Goal: Information Seeking & Learning: Learn about a topic

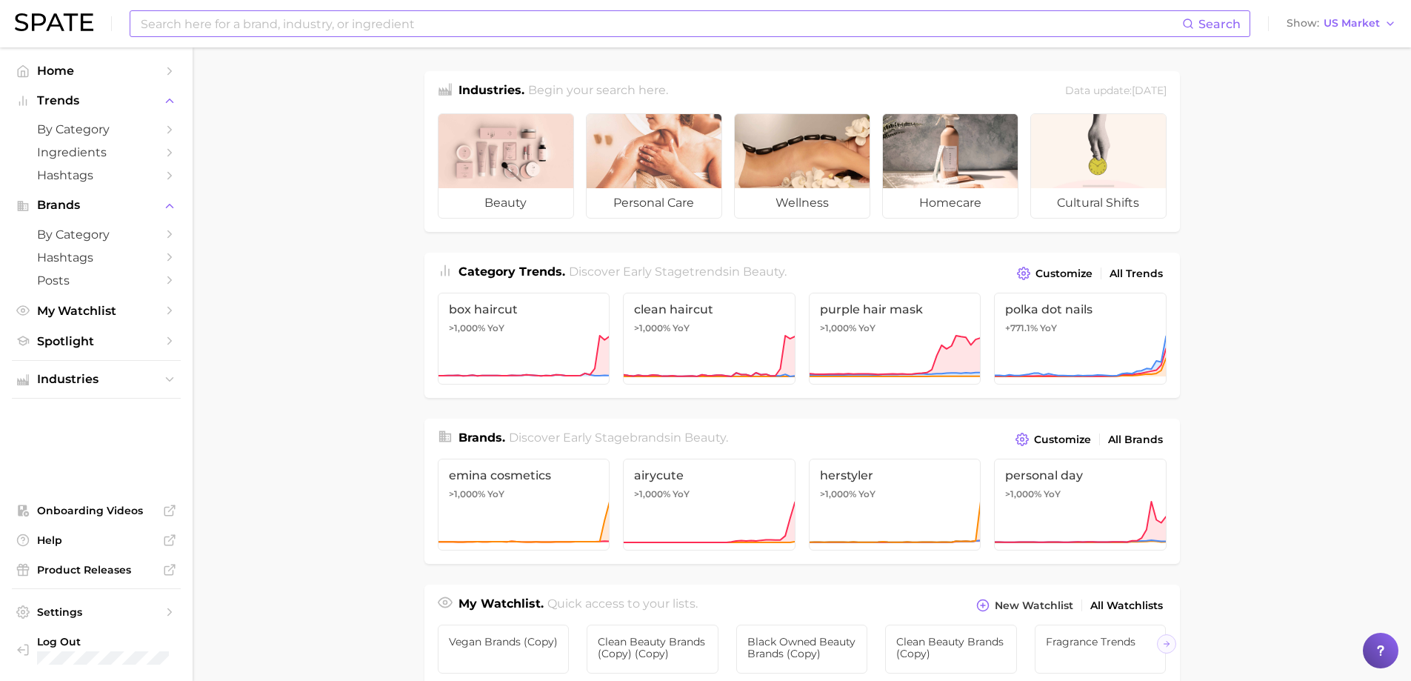
click at [323, 22] on input at bounding box center [660, 23] width 1043 height 25
type input "functional fragrance"
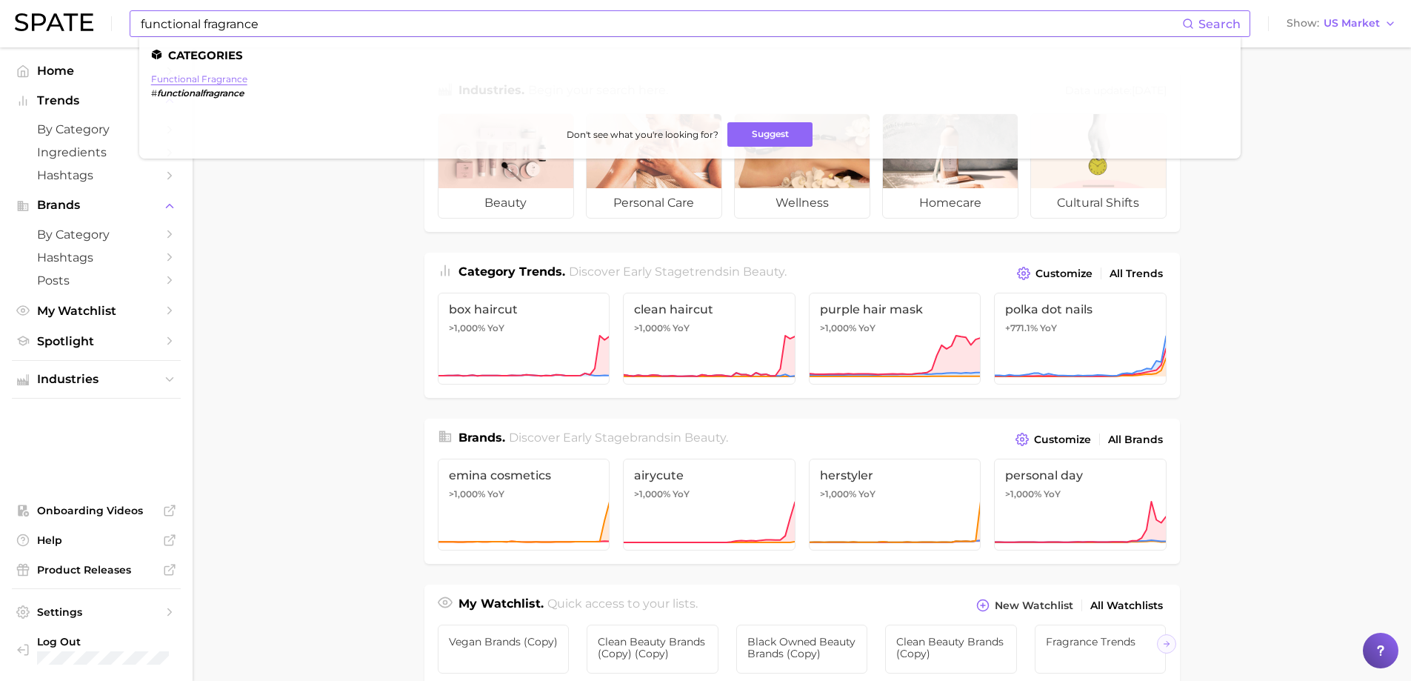
click at [216, 79] on link "functional fragrance" at bounding box center [199, 78] width 96 height 11
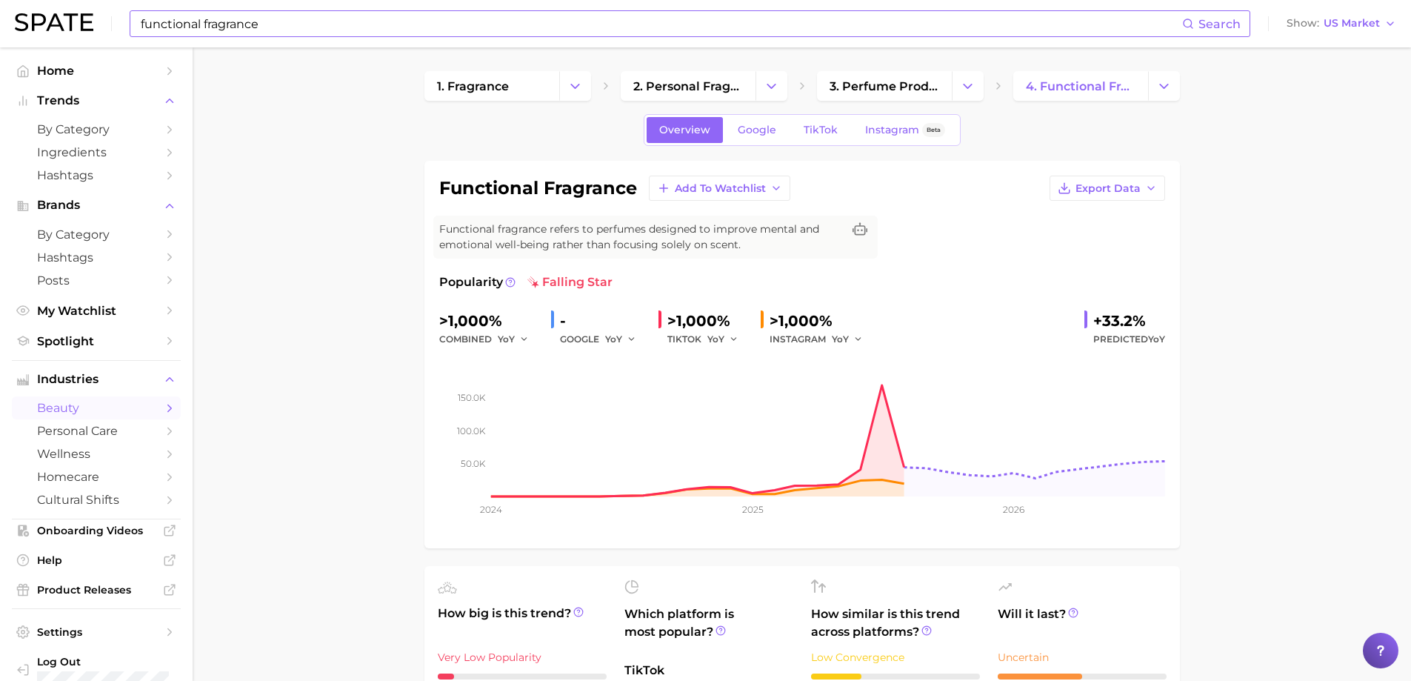
click at [273, 24] on input "functional fragrance" at bounding box center [660, 23] width 1043 height 25
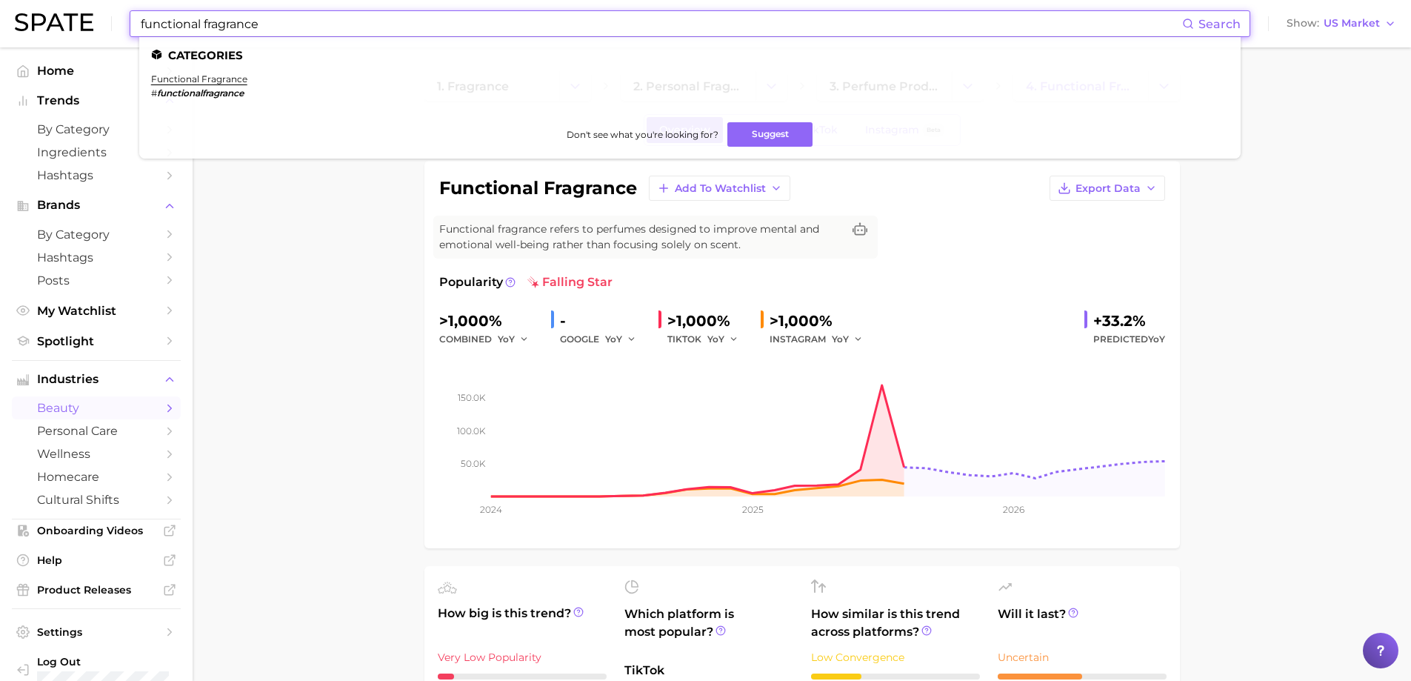
drag, startPoint x: 273, startPoint y: 24, endPoint x: 32, endPoint y: 32, distance: 240.9
click at [32, 32] on div "functional fragrance Search Categories functional fragrance # functionalfragran…" at bounding box center [706, 23] width 1382 height 47
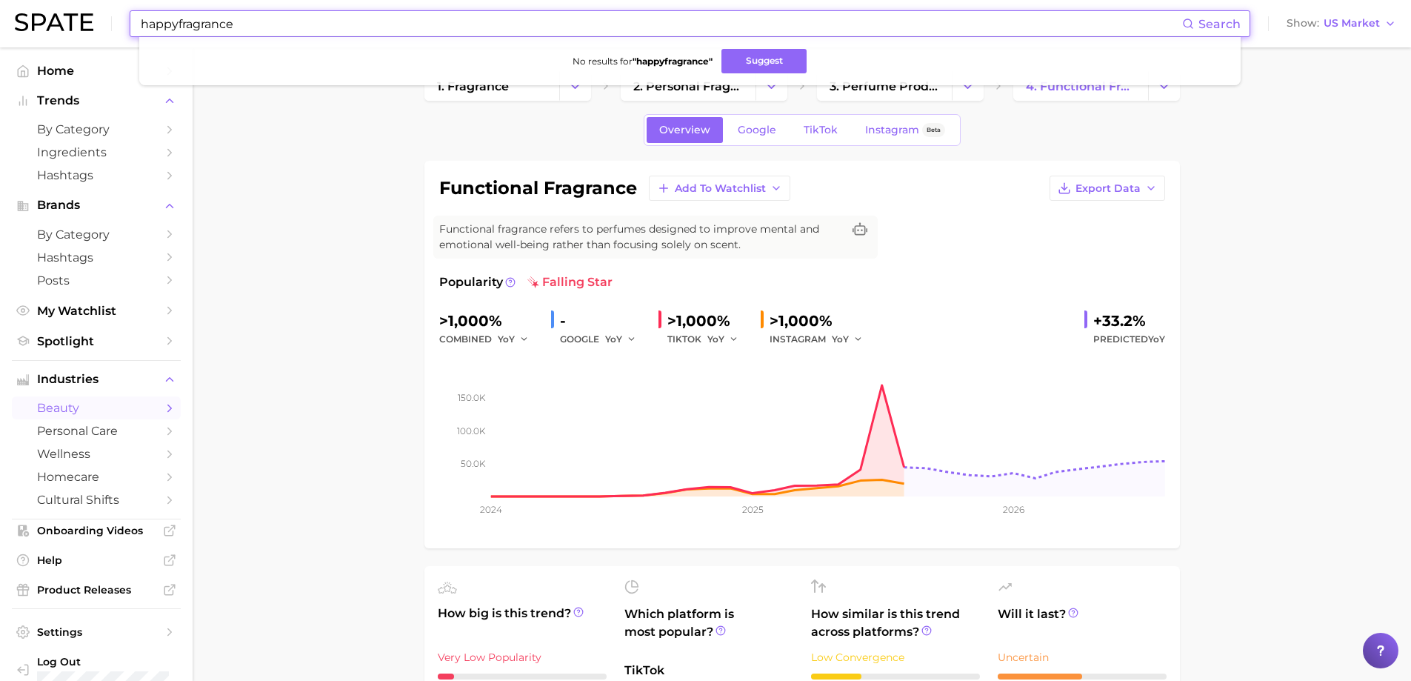
click at [176, 21] on input "happyfragrance" at bounding box center [660, 23] width 1043 height 25
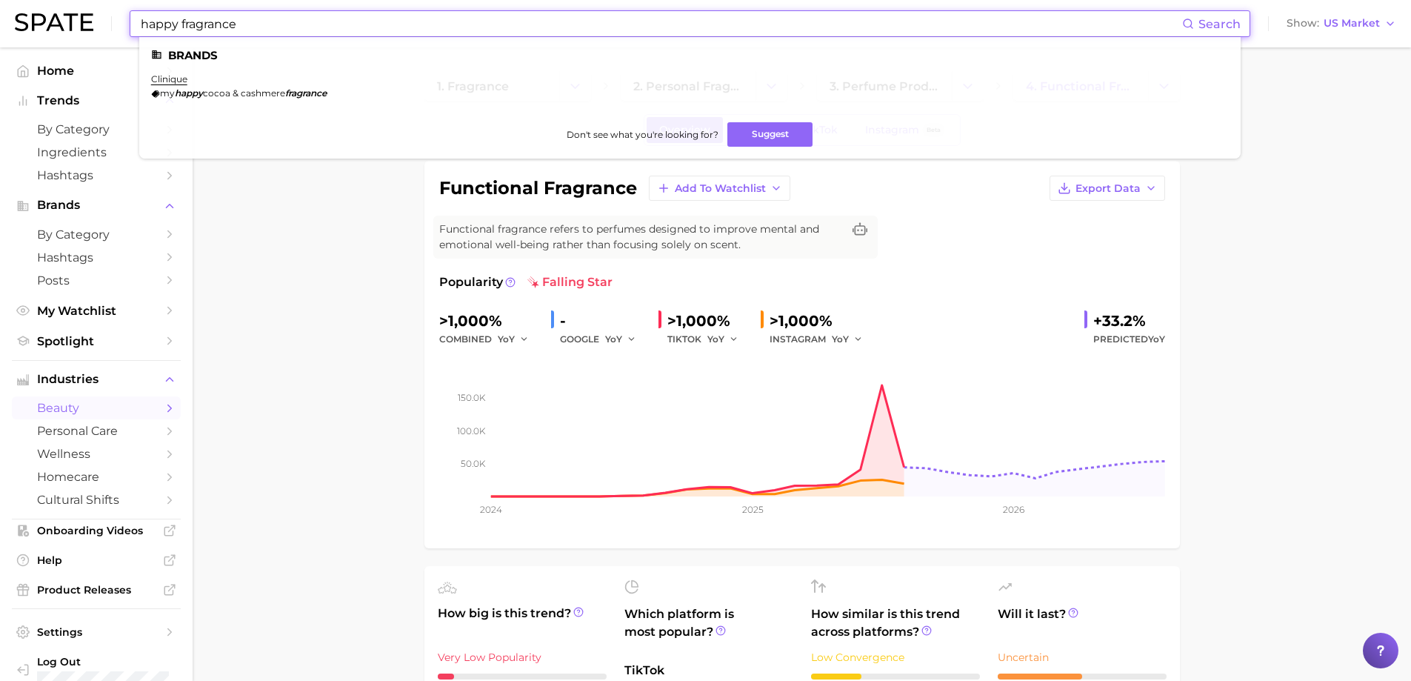
drag, startPoint x: 238, startPoint y: 23, endPoint x: 27, endPoint y: -2, distance: 211.9
click at [27, 0] on html "happy fragrance Search Brands clinique my happy cocoa & cashmere fragrance Don'…" at bounding box center [705, 340] width 1411 height 681
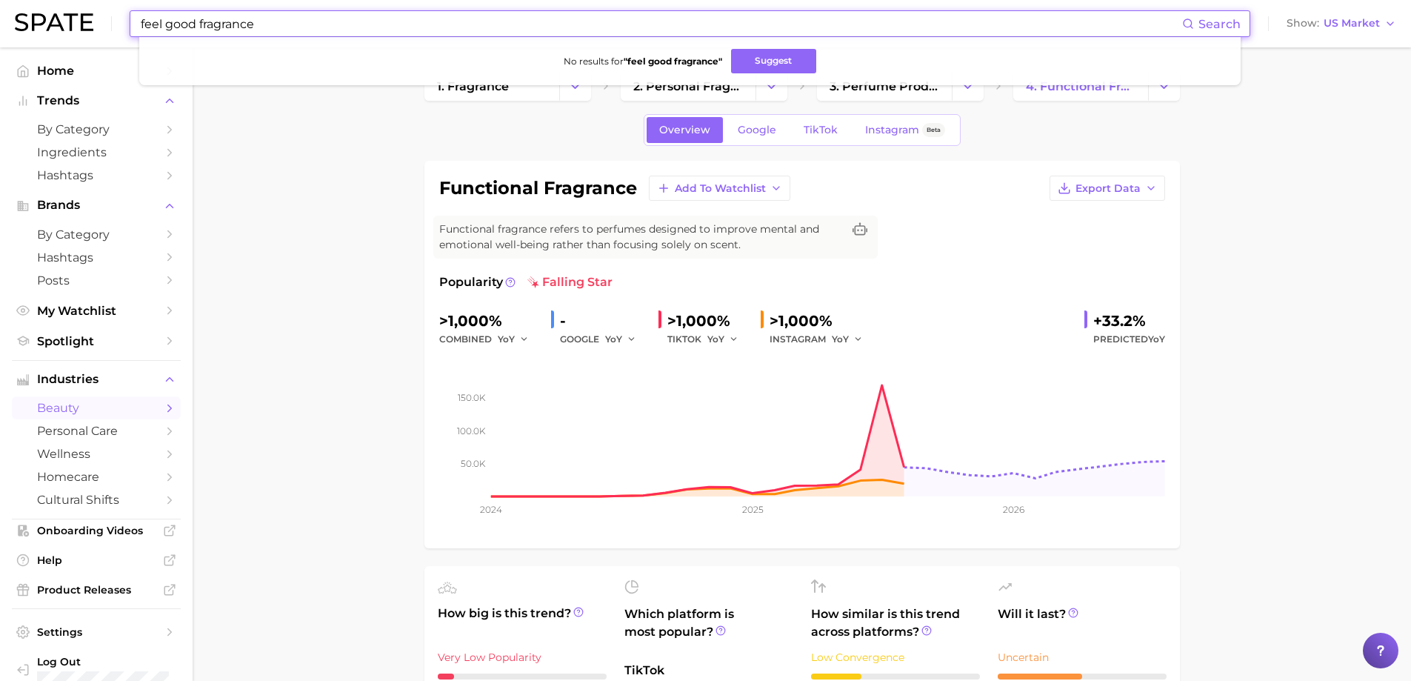
drag, startPoint x: 302, startPoint y: 21, endPoint x: 30, endPoint y: 30, distance: 272.7
click at [30, 30] on div "feel good fragrance Search No results for " feel good fragrance " Suggest Show …" at bounding box center [706, 23] width 1382 height 47
type input "w"
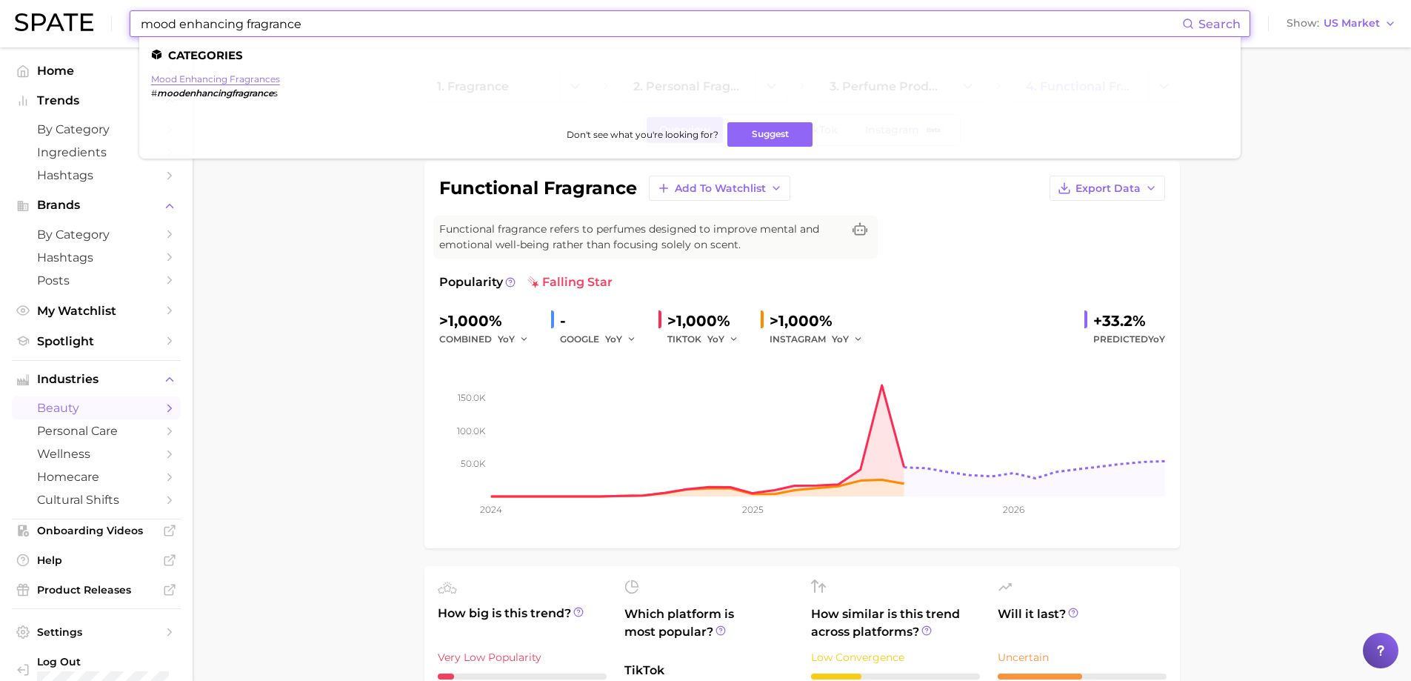
click at [171, 80] on link "mood enhancing fragrances" at bounding box center [215, 78] width 129 height 11
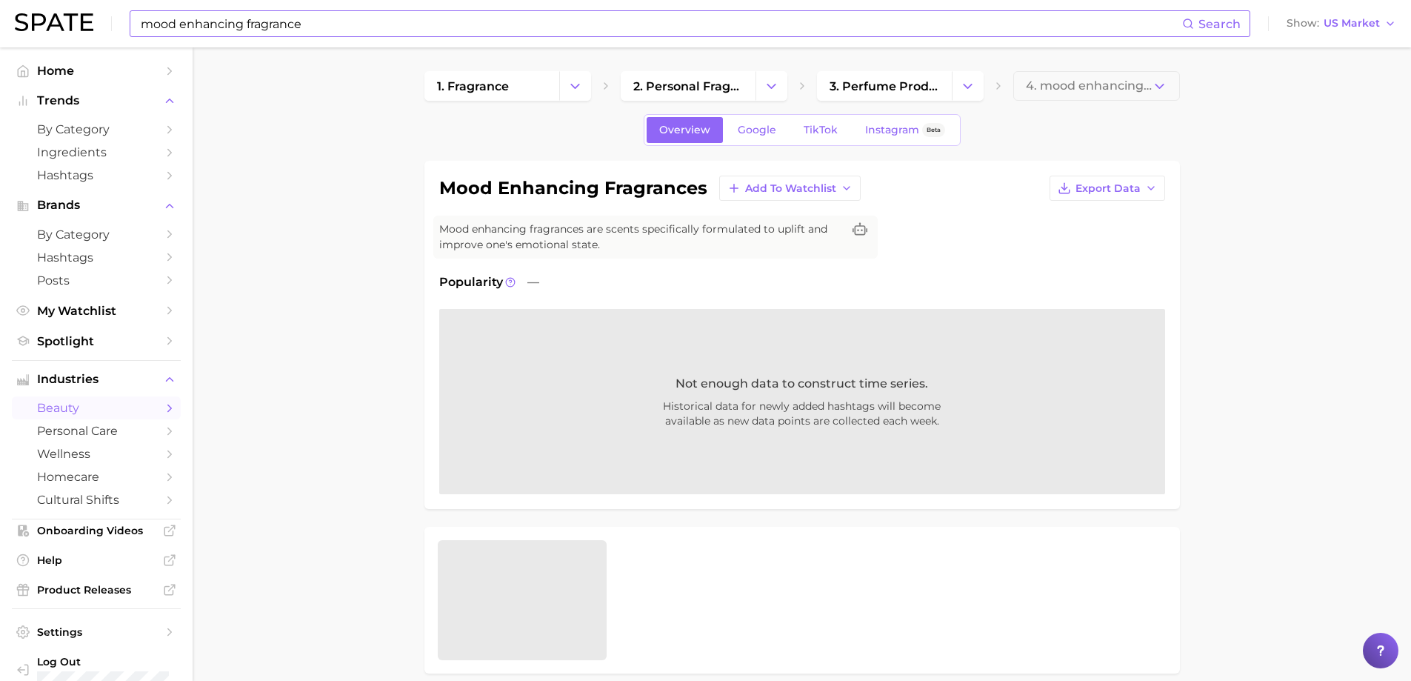
click at [198, 36] on div "mood enhancing fragrance Search" at bounding box center [690, 23] width 1121 height 27
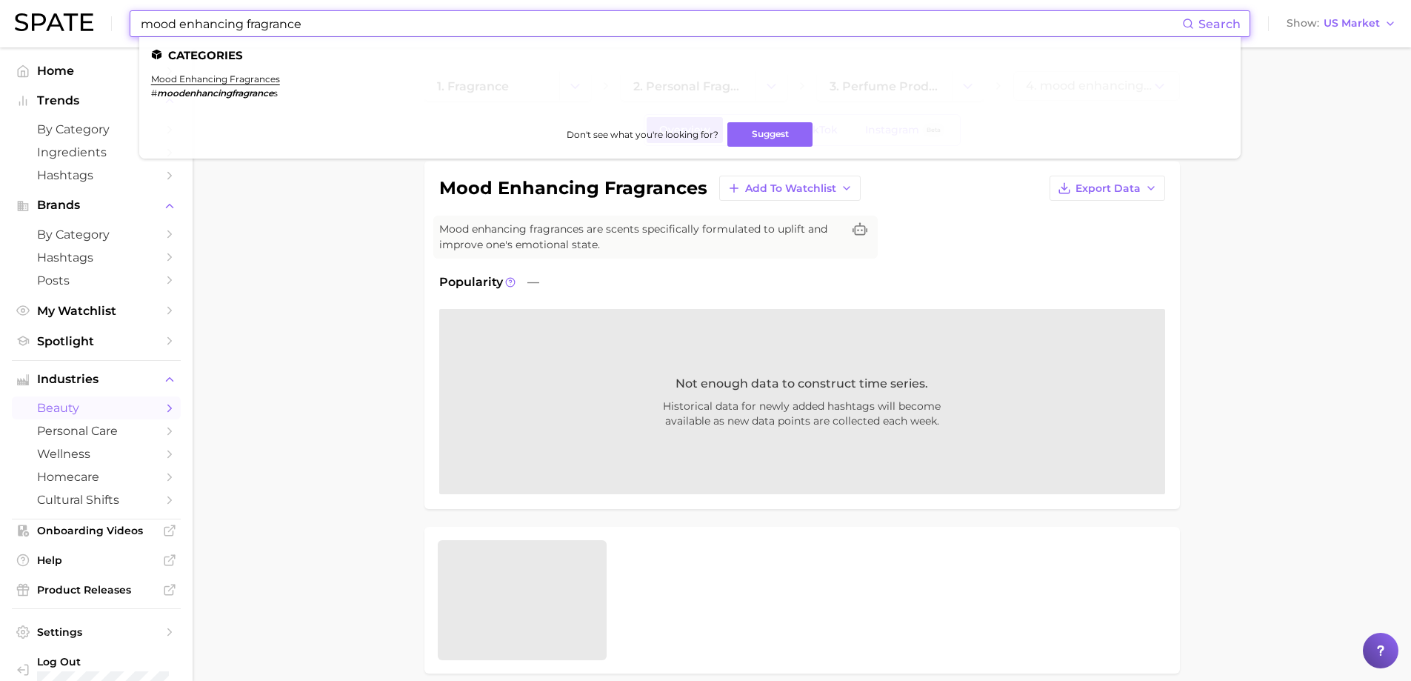
drag, startPoint x: 241, startPoint y: 24, endPoint x: 98, endPoint y: 19, distance: 143.8
click at [98, 19] on div "mood enhancing fragrance Search Categories mood enhancing fragrances # moodenha…" at bounding box center [706, 23] width 1382 height 47
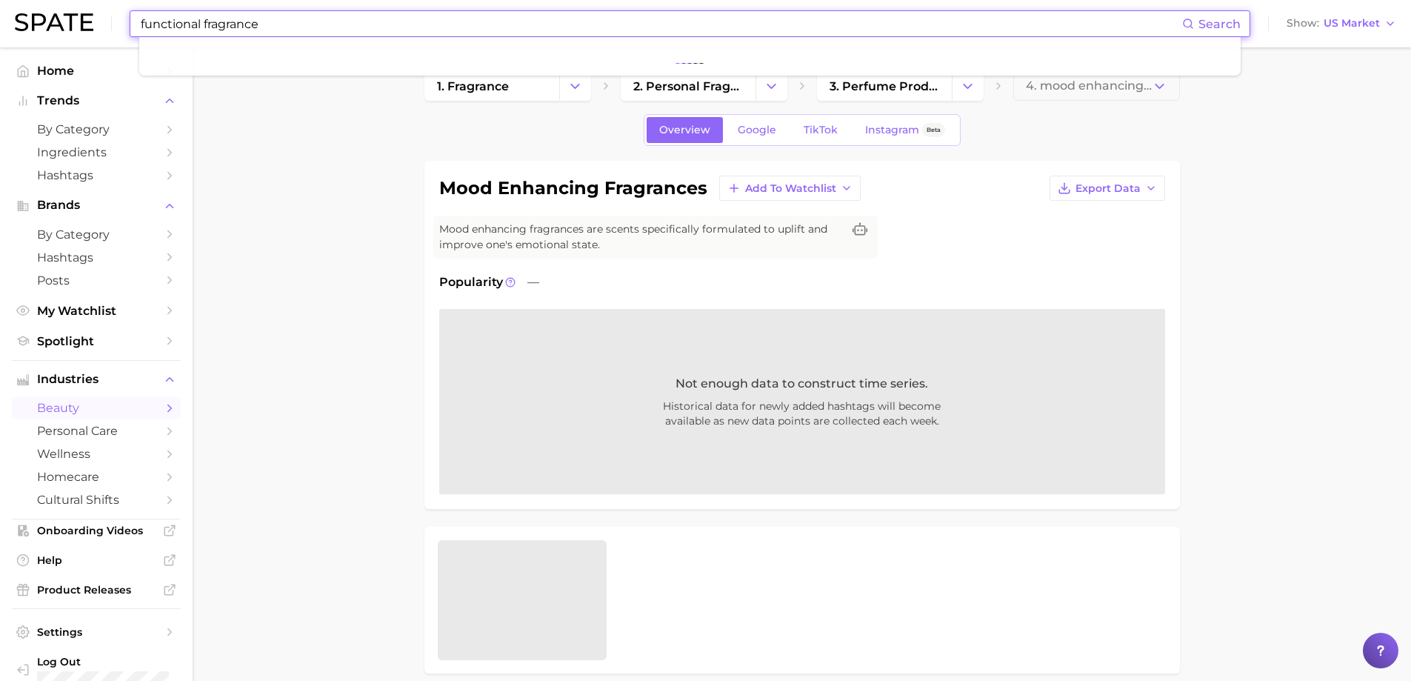
click at [272, 29] on input "functional fragrance" at bounding box center [660, 23] width 1043 height 25
type input "functional fragrance"
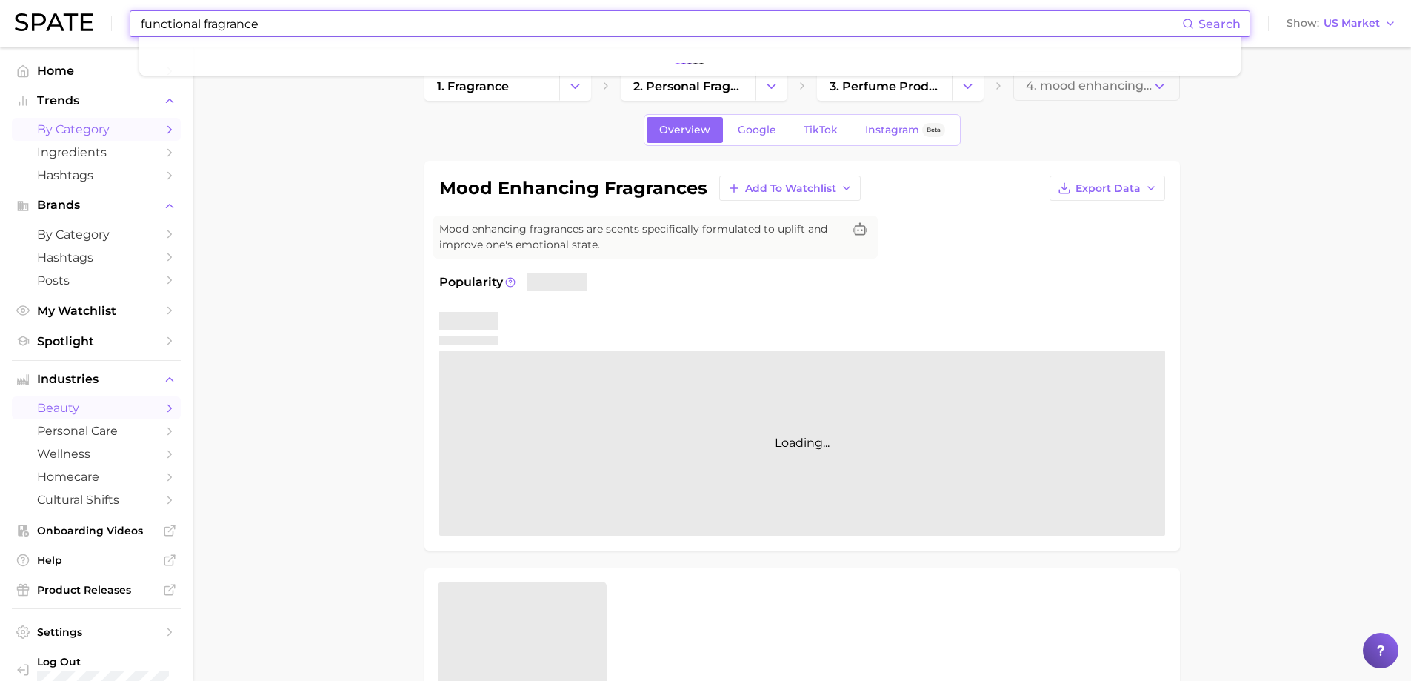
click at [163, 128] on icon "Sidebar" at bounding box center [169, 129] width 13 height 13
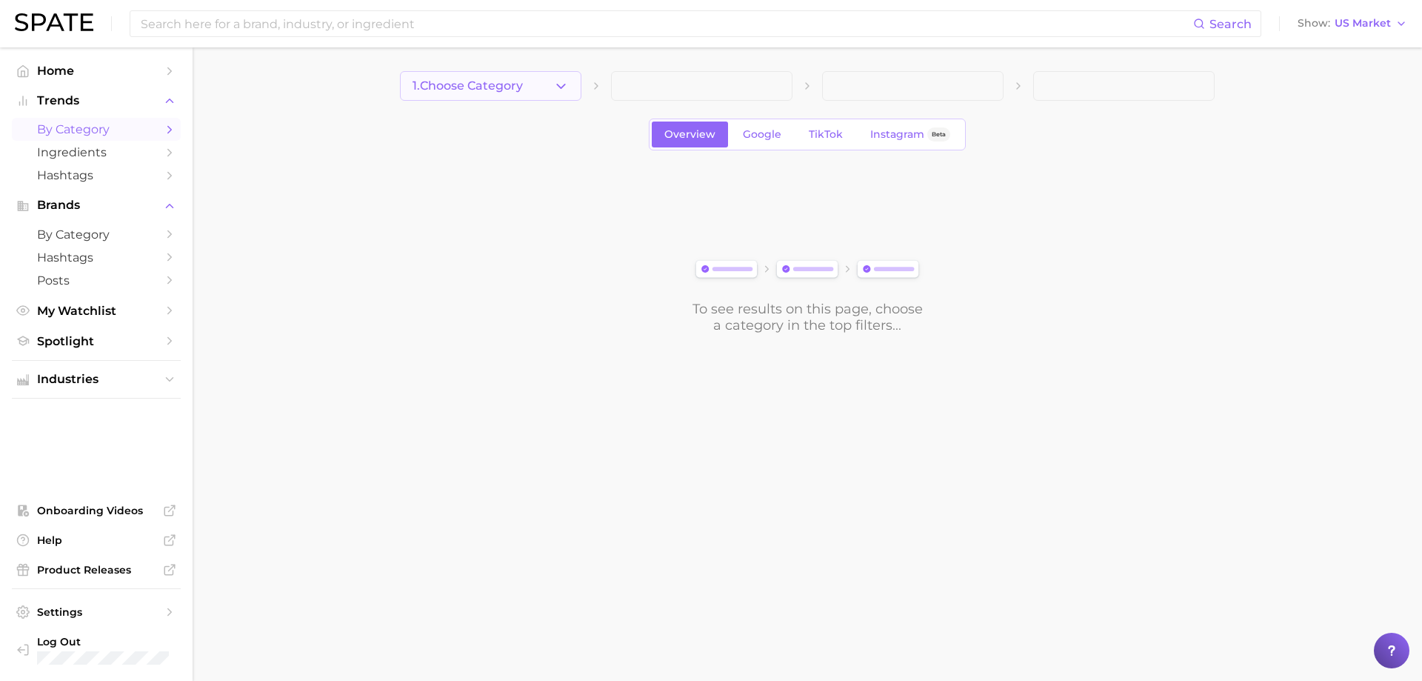
click at [567, 79] on icon "button" at bounding box center [561, 87] width 16 height 16
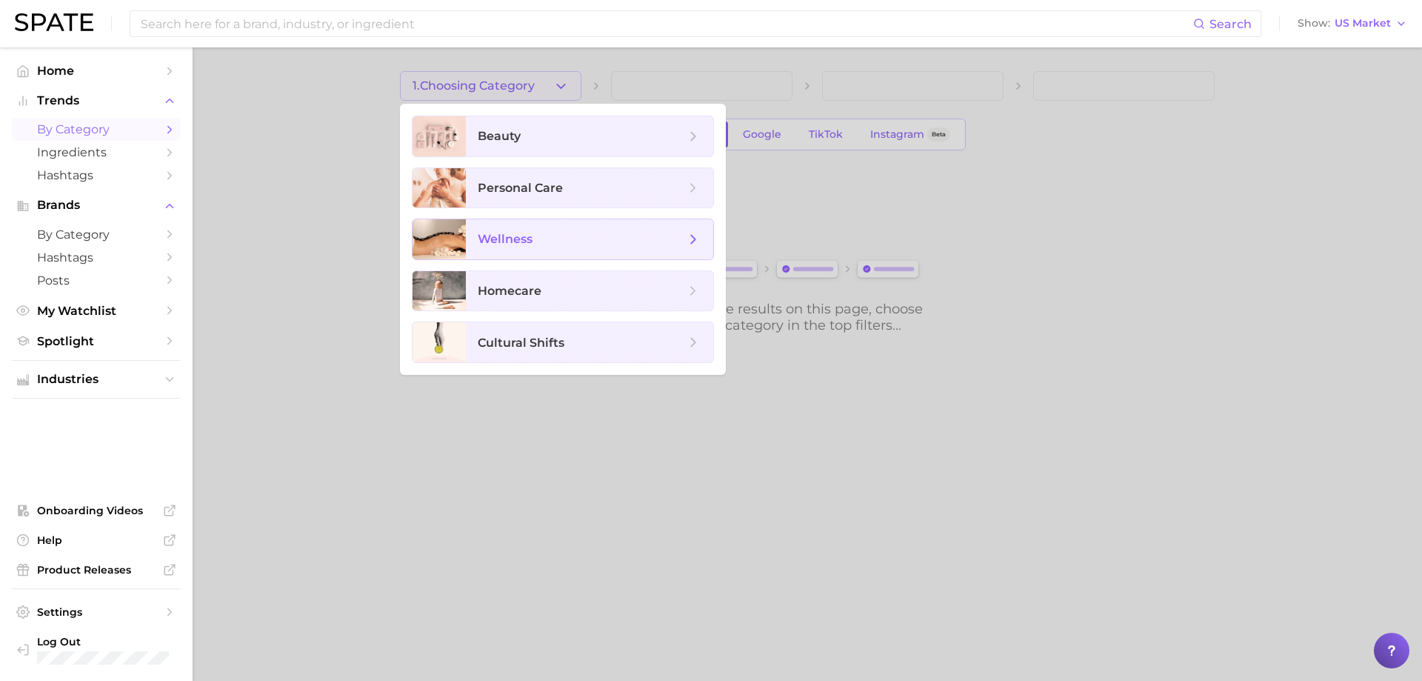
click at [510, 233] on span "wellness" at bounding box center [505, 239] width 55 height 14
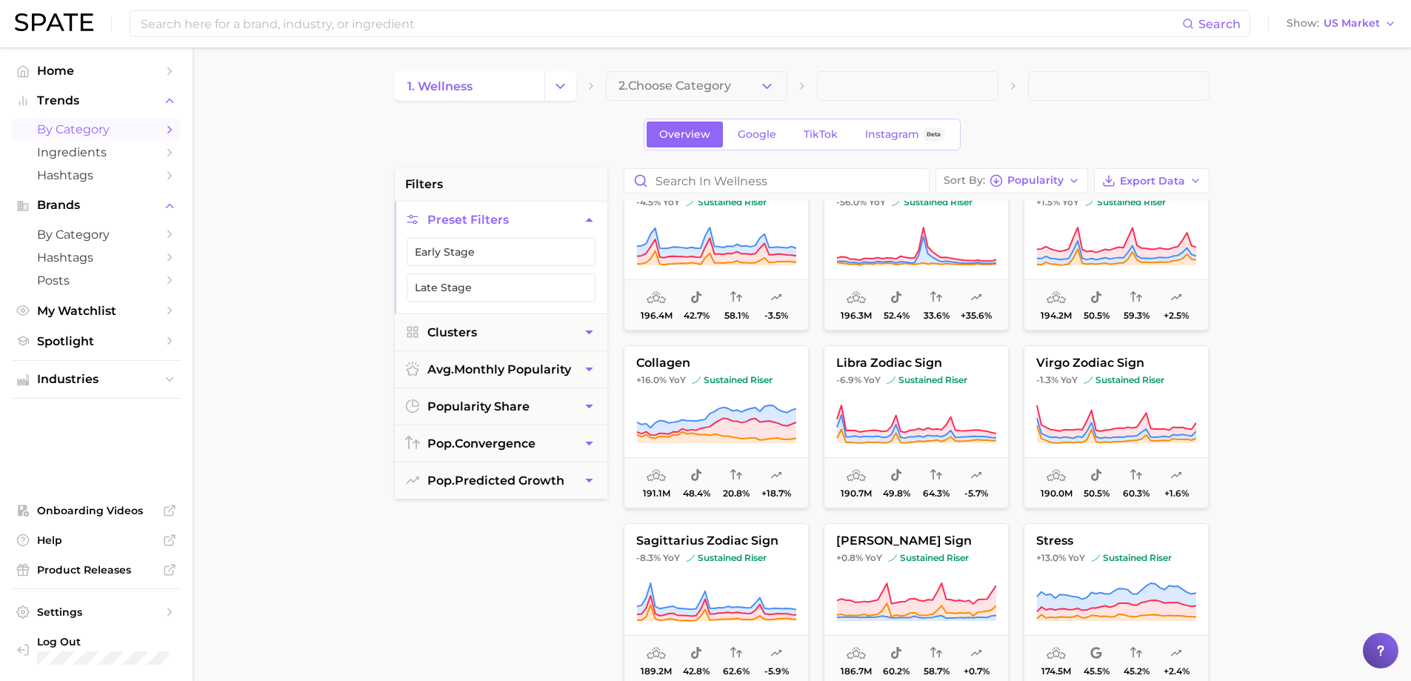
scroll to position [1482, 0]
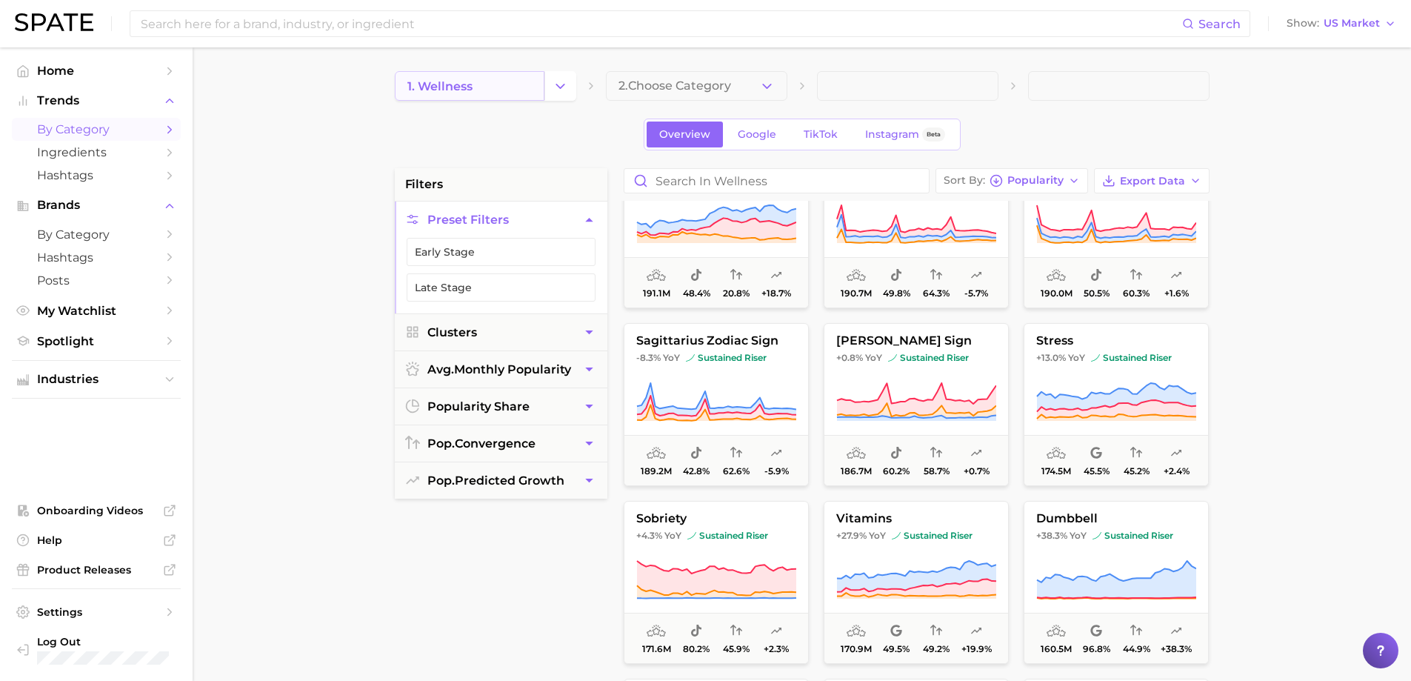
click at [456, 85] on span "1. wellness" at bounding box center [439, 86] width 65 height 14
click at [557, 90] on icon "Change Category" at bounding box center [561, 87] width 16 height 16
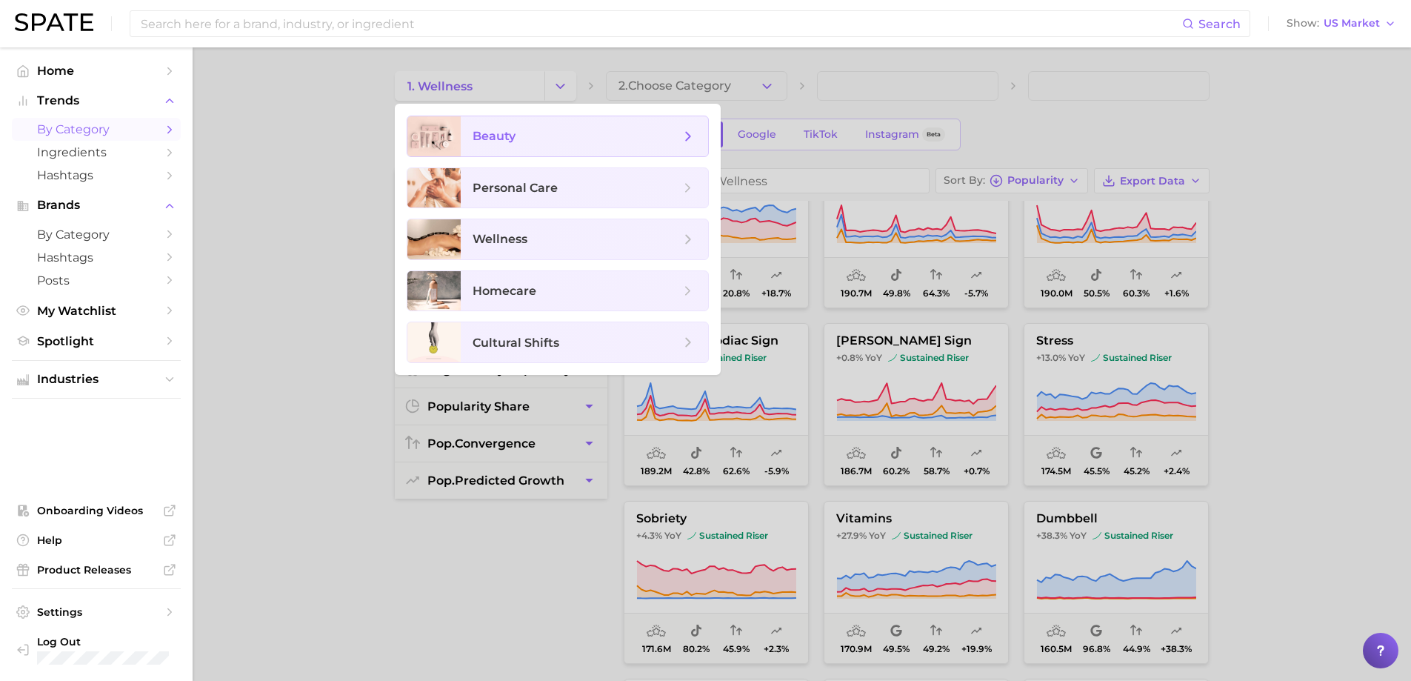
click at [548, 130] on span "beauty" at bounding box center [576, 136] width 207 height 16
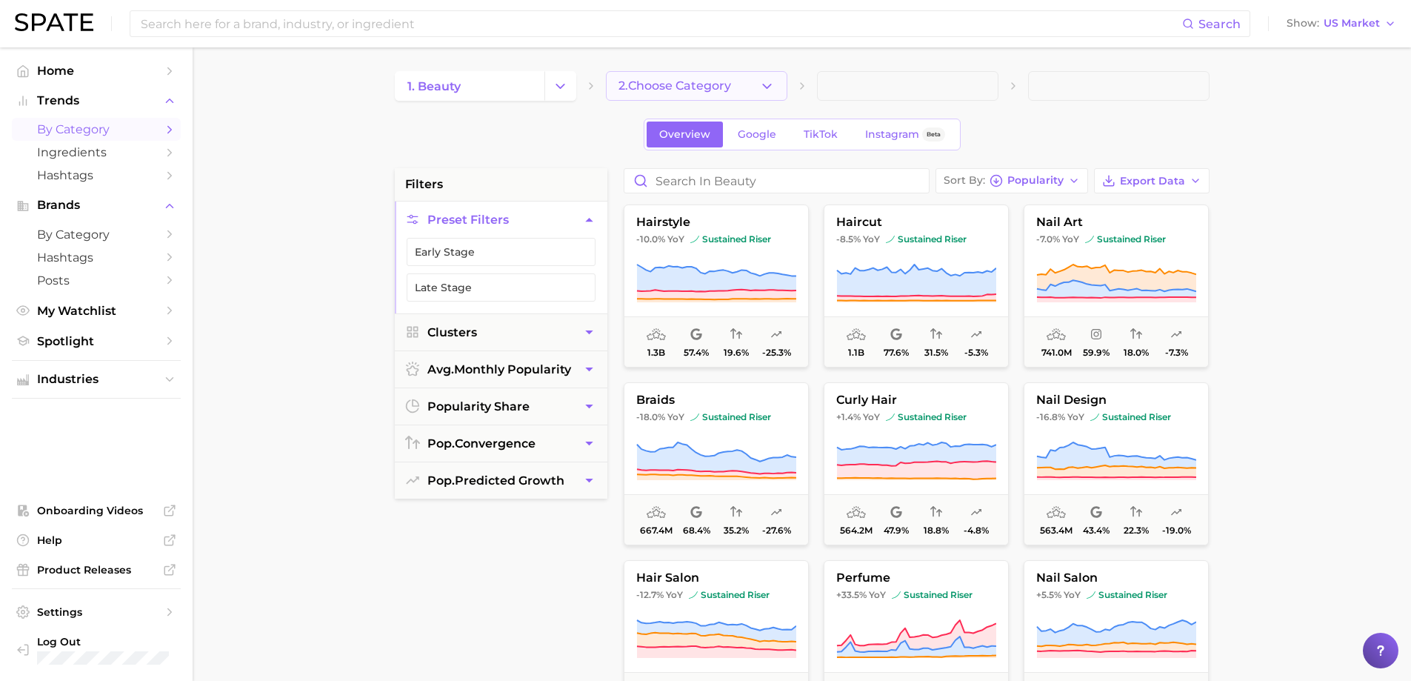
click at [763, 79] on icon "button" at bounding box center [767, 87] width 16 height 16
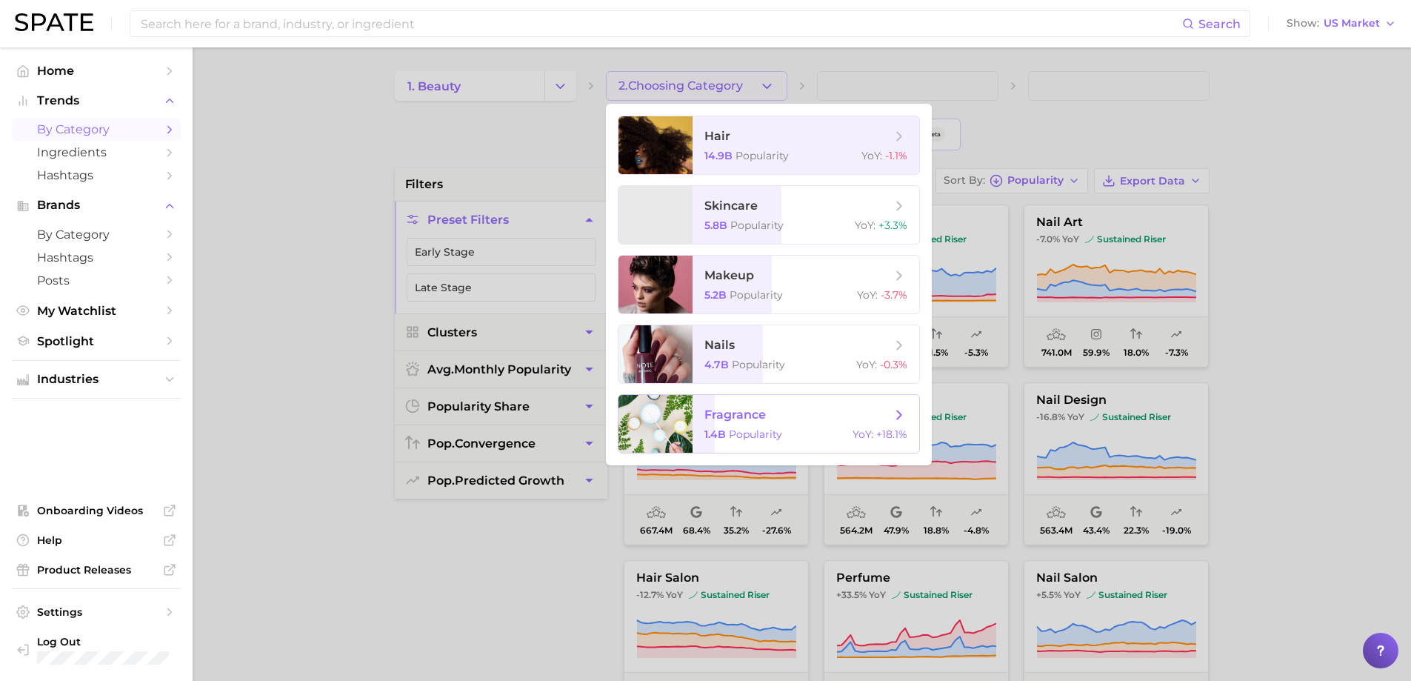
click at [738, 413] on span "fragrance" at bounding box center [734, 414] width 61 height 14
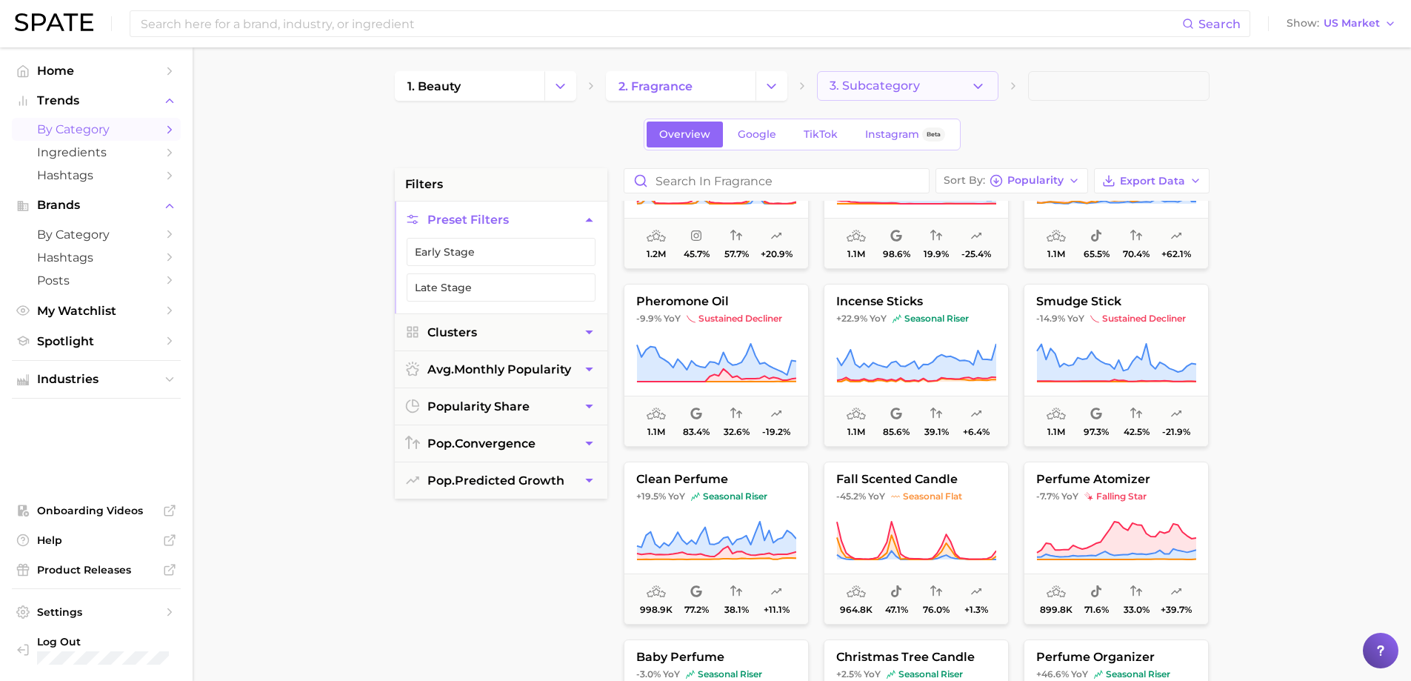
click at [976, 90] on icon "button" at bounding box center [978, 87] width 16 height 16
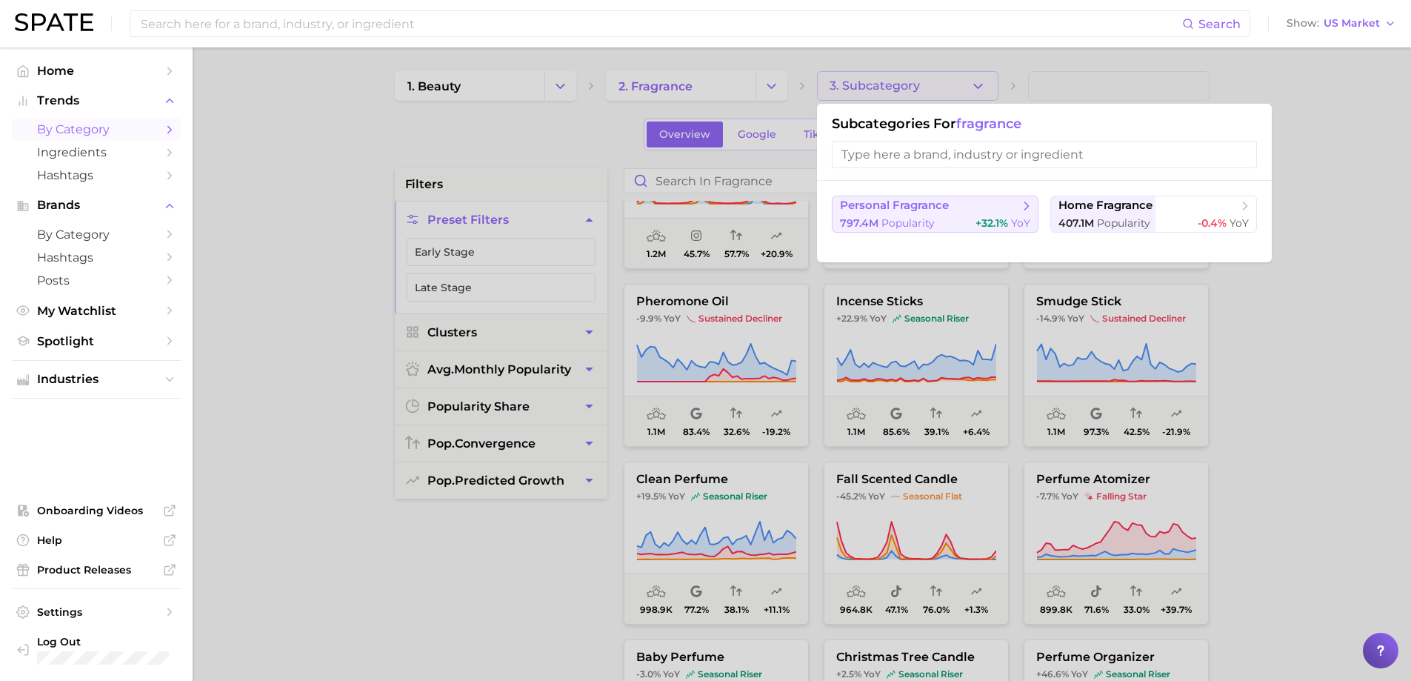
click at [933, 208] on span "personal fragrance" at bounding box center [894, 206] width 109 height 14
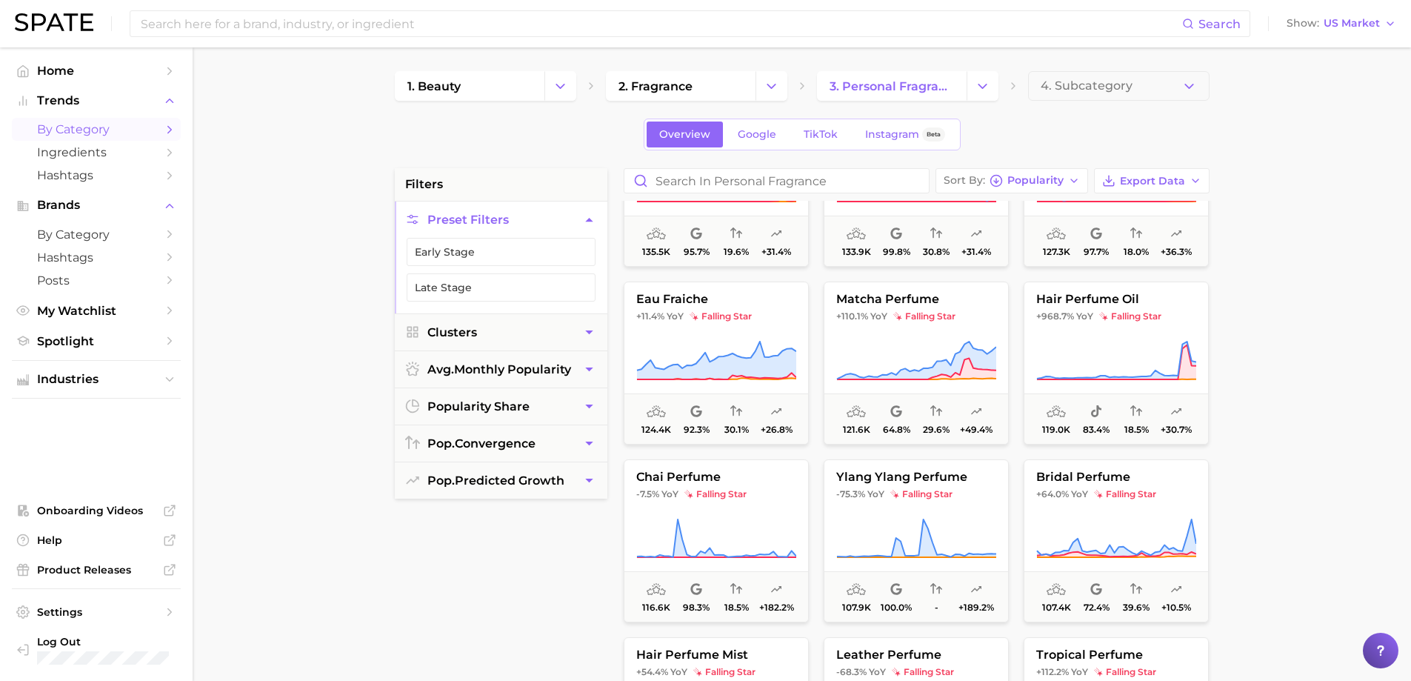
scroll to position [7394, 0]
